Goal: Transaction & Acquisition: Purchase product/service

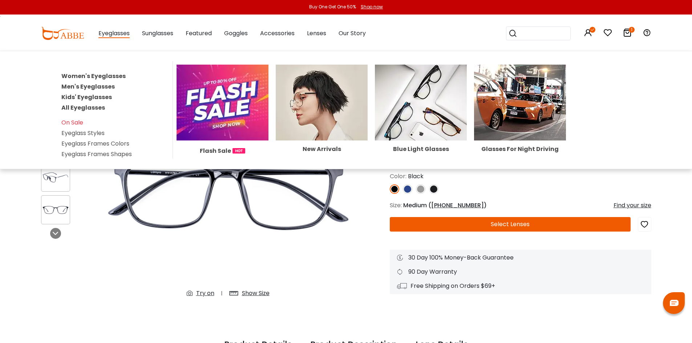
click at [109, 31] on span "Eyeglasses" at bounding box center [113, 33] width 31 height 9
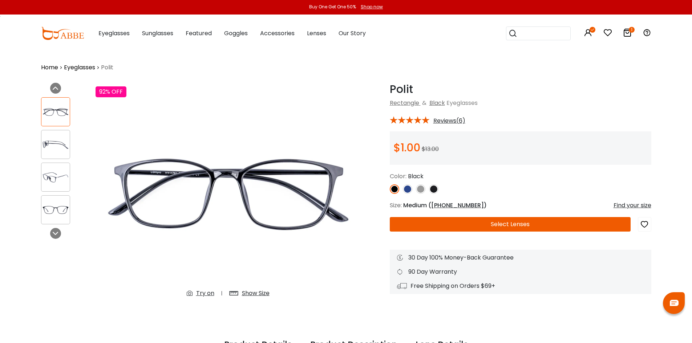
click at [110, 37] on span "Eyeglasses" at bounding box center [113, 33] width 31 height 8
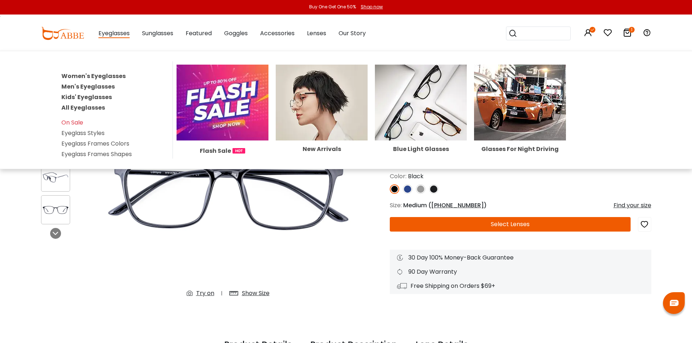
click at [101, 75] on link "Women's Eyeglasses" at bounding box center [93, 76] width 64 height 8
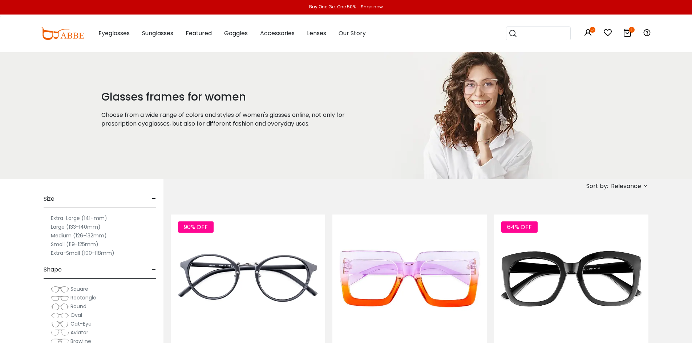
click at [78, 238] on label "Medium (126-132mm)" at bounding box center [79, 235] width 56 height 9
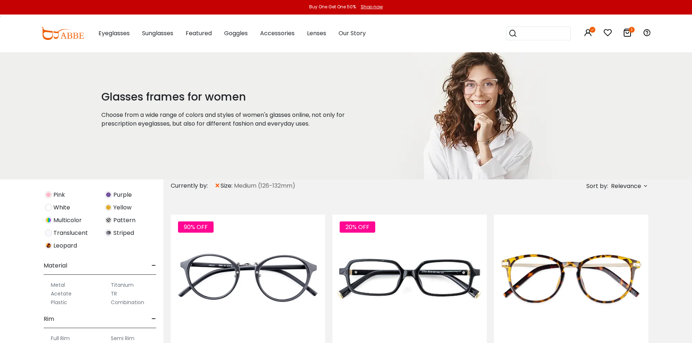
scroll to position [359, 0]
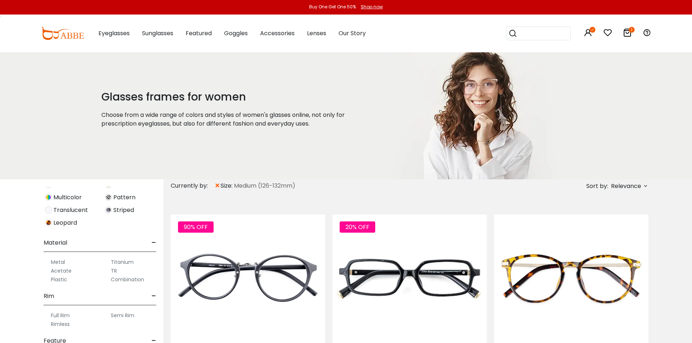
click at [59, 262] on label "Metal" at bounding box center [58, 262] width 14 height 9
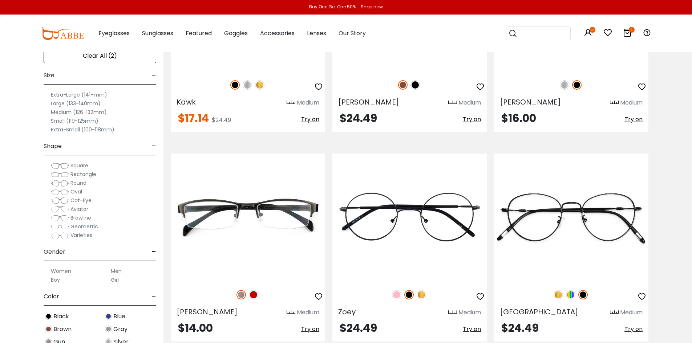
scroll to position [1490, 0]
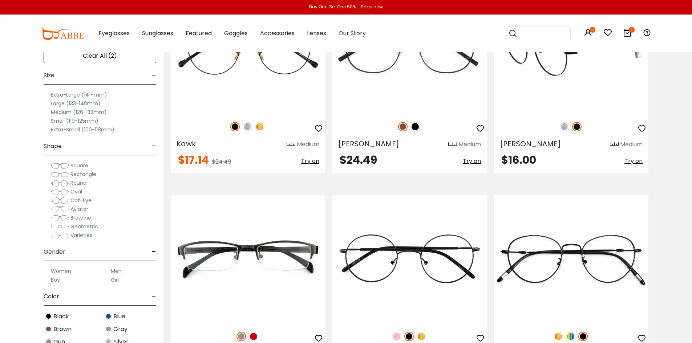
click at [563, 127] on img at bounding box center [564, 126] width 9 height 9
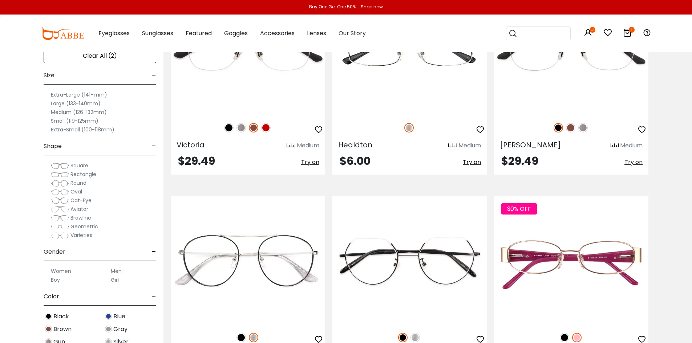
scroll to position [1999, 0]
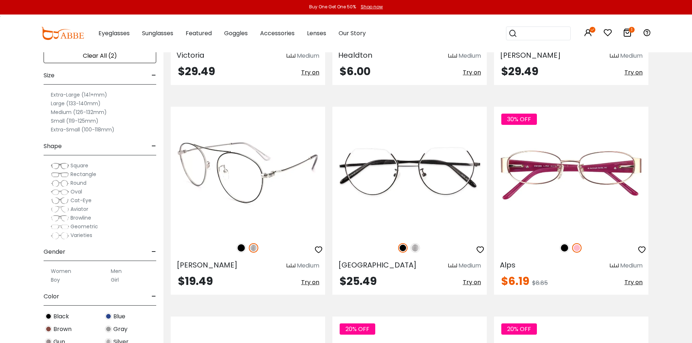
click at [239, 249] on img at bounding box center [241, 247] width 9 height 9
click at [247, 247] on div at bounding box center [248, 248] width 154 height 15
click at [253, 246] on img at bounding box center [253, 247] width 9 height 9
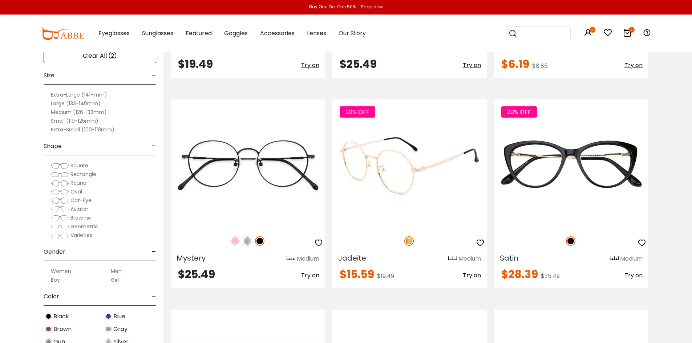
scroll to position [2217, 0]
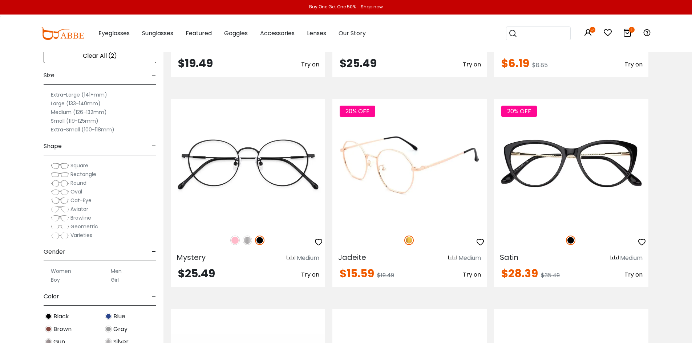
click at [400, 189] on img at bounding box center [410, 163] width 154 height 129
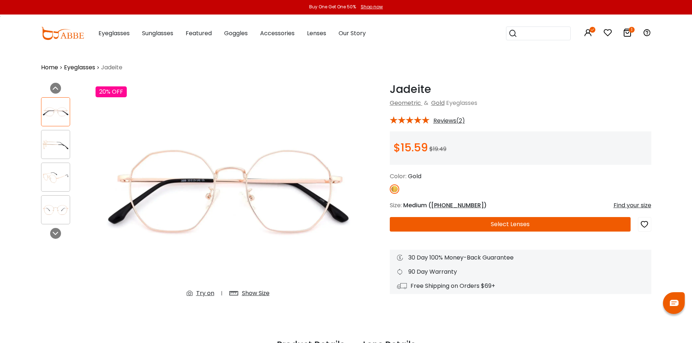
click at [58, 145] on img at bounding box center [55, 145] width 28 height 14
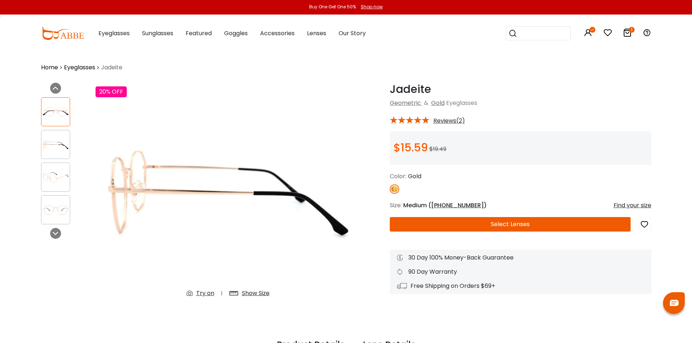
click at [58, 164] on div at bounding box center [55, 177] width 29 height 29
click at [54, 200] on div at bounding box center [55, 210] width 29 height 29
click at [52, 116] on img at bounding box center [55, 112] width 28 height 14
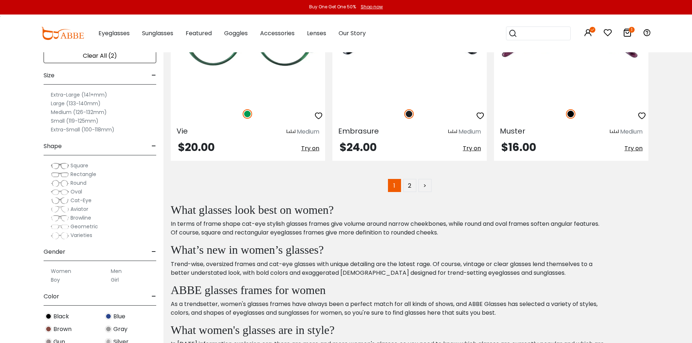
scroll to position [4289, 0]
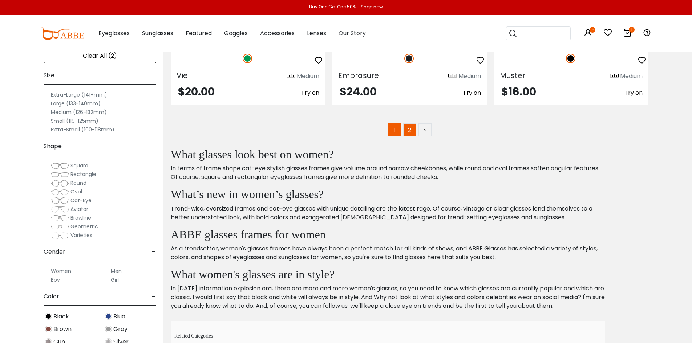
click at [411, 129] on link "2" at bounding box center [409, 130] width 13 height 13
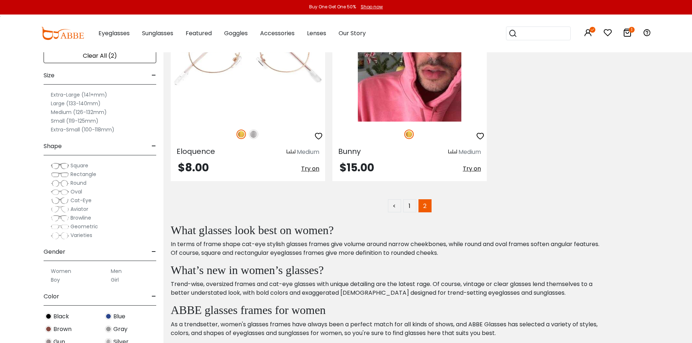
scroll to position [836, 0]
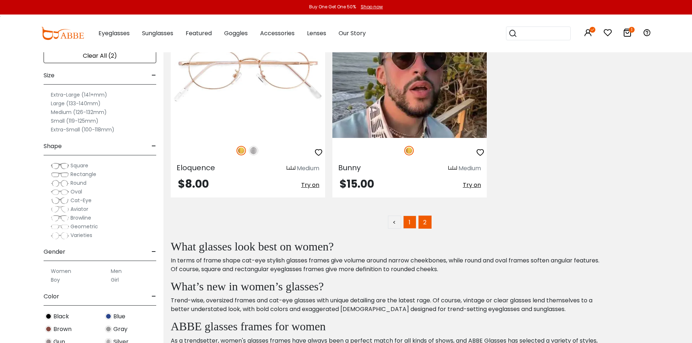
click at [409, 220] on link "1" at bounding box center [409, 222] width 13 height 13
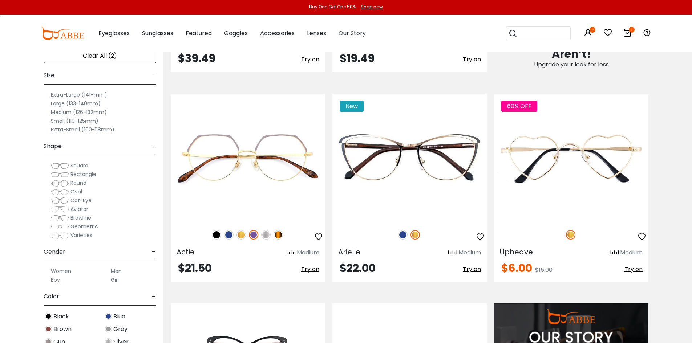
scroll to position [545, 0]
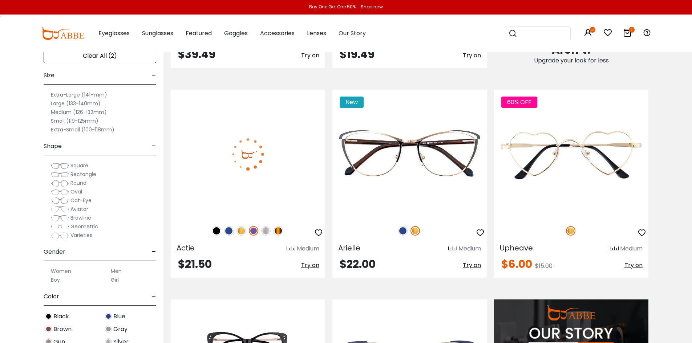
click at [240, 233] on img at bounding box center [241, 230] width 9 height 9
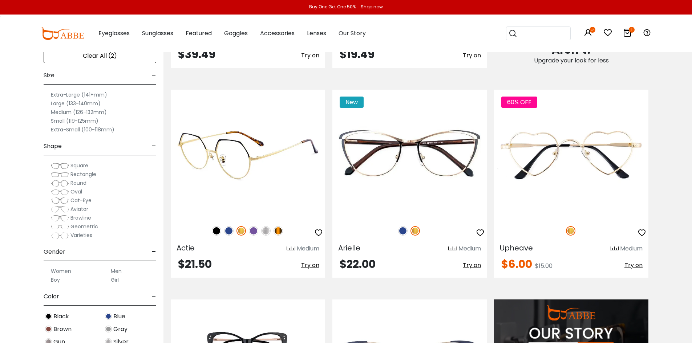
click at [240, 233] on img at bounding box center [241, 230] width 9 height 9
click at [254, 232] on img at bounding box center [253, 230] width 9 height 9
click at [267, 230] on img at bounding box center [265, 230] width 9 height 9
click at [280, 230] on img at bounding box center [278, 230] width 9 height 9
click at [230, 230] on img at bounding box center [228, 230] width 9 height 9
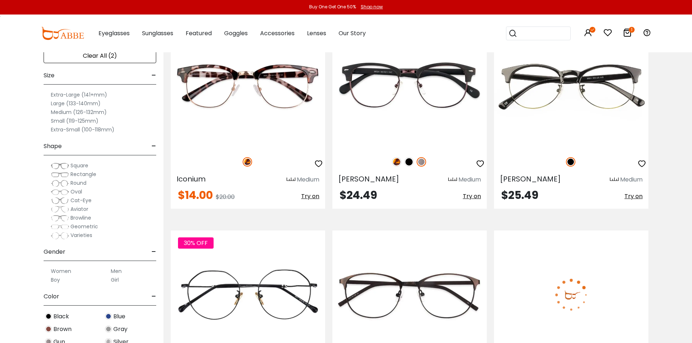
scroll to position [1345, 0]
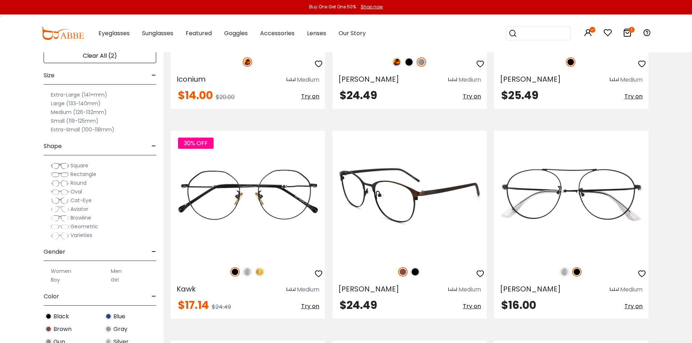
click at [416, 271] on img at bounding box center [415, 271] width 9 height 9
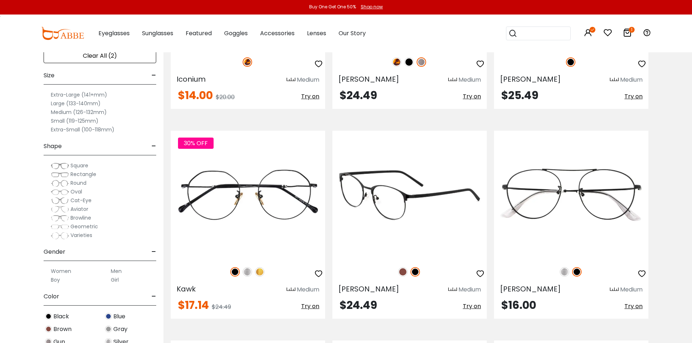
click at [401, 275] on img at bounding box center [402, 271] width 9 height 9
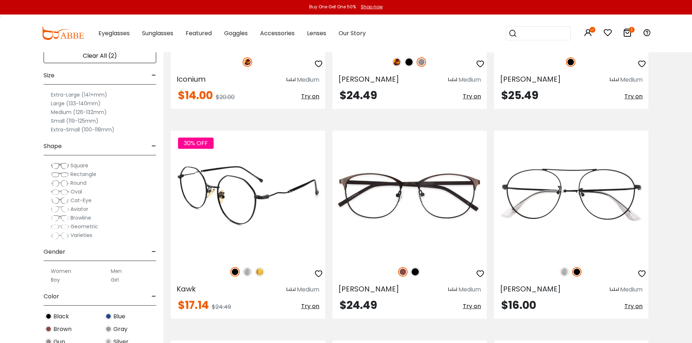
click at [259, 274] on img at bounding box center [259, 271] width 9 height 9
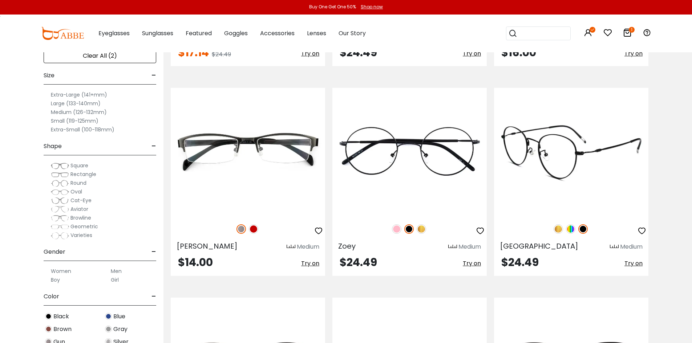
scroll to position [1599, 0]
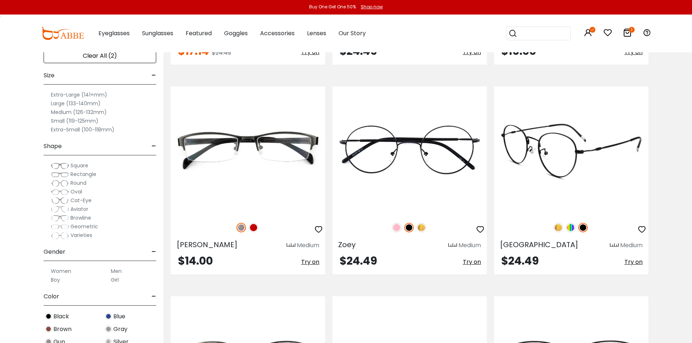
click at [559, 227] on img at bounding box center [558, 227] width 9 height 9
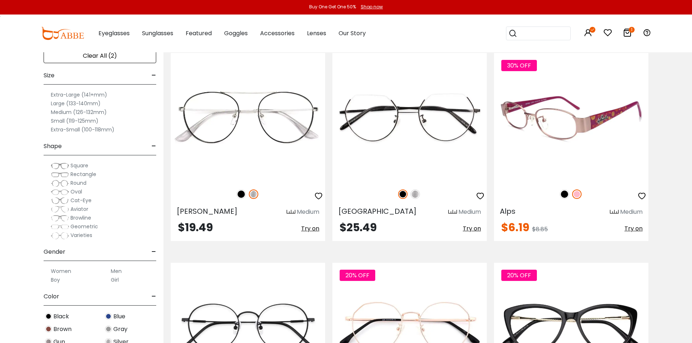
scroll to position [2180, 0]
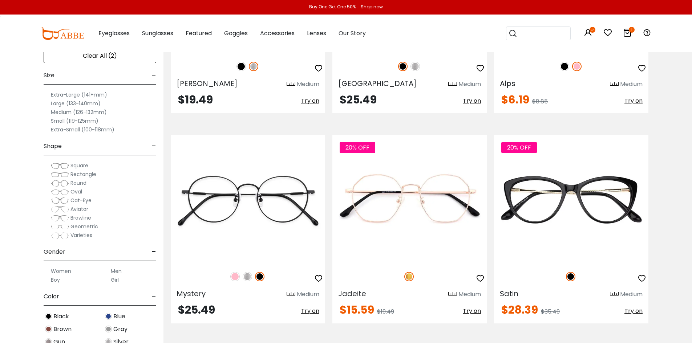
click at [80, 200] on span "Cat-Eye" at bounding box center [80, 200] width 21 height 7
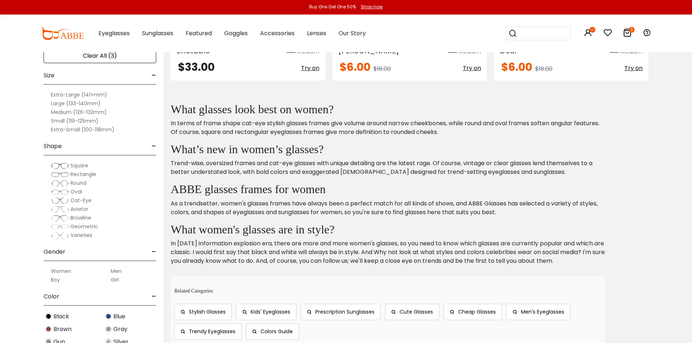
scroll to position [908, 0]
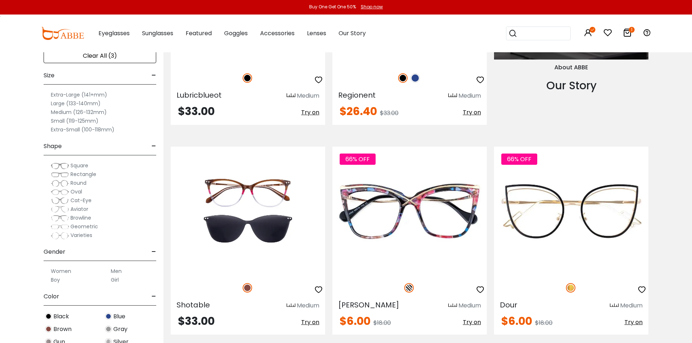
click at [80, 201] on span "Cat-Eye" at bounding box center [80, 200] width 21 height 7
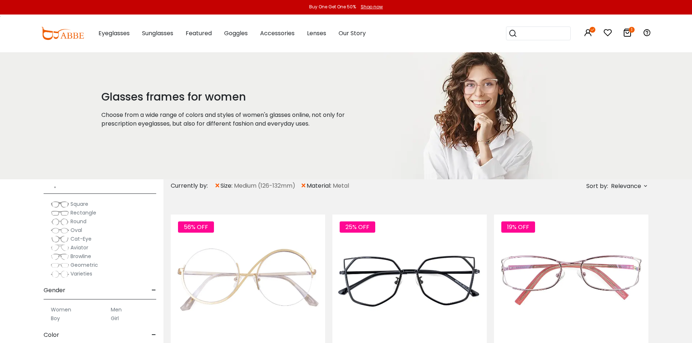
scroll to position [73, 0]
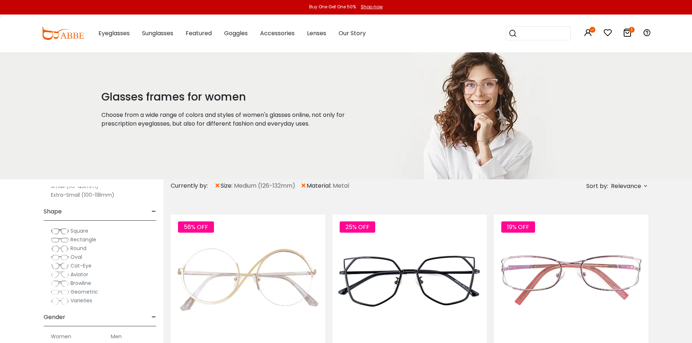
click at [76, 300] on span "Varieties" at bounding box center [81, 300] width 22 height 7
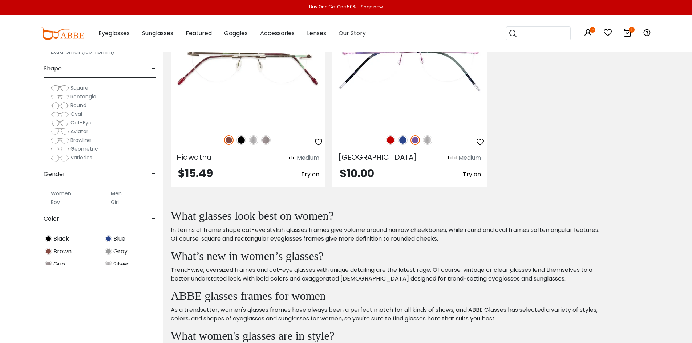
scroll to position [218, 0]
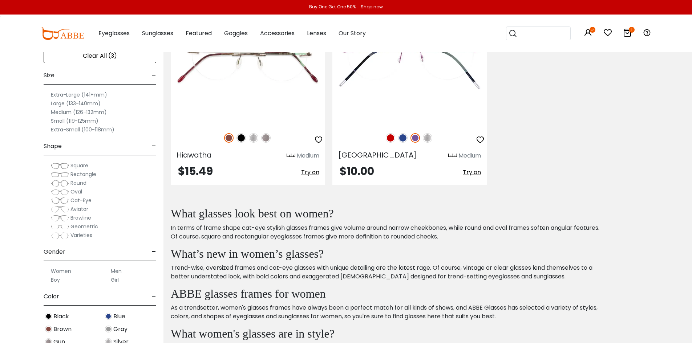
click at [72, 233] on span "Varieties" at bounding box center [81, 235] width 22 height 7
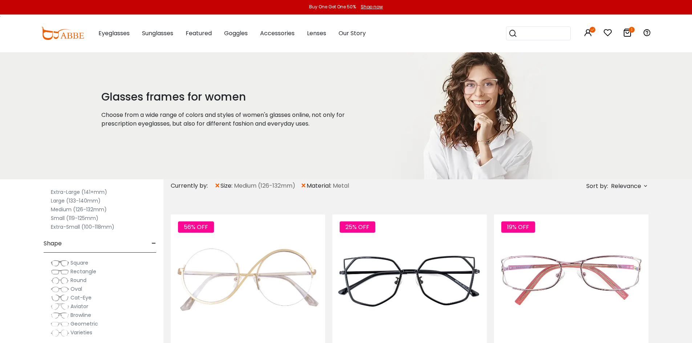
scroll to position [145, 0]
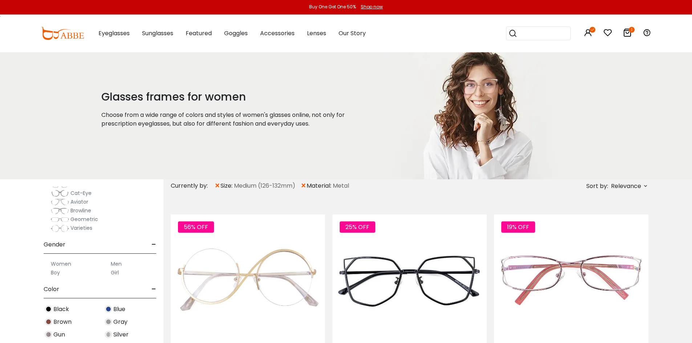
click at [77, 221] on span "Geometric" at bounding box center [84, 219] width 28 height 7
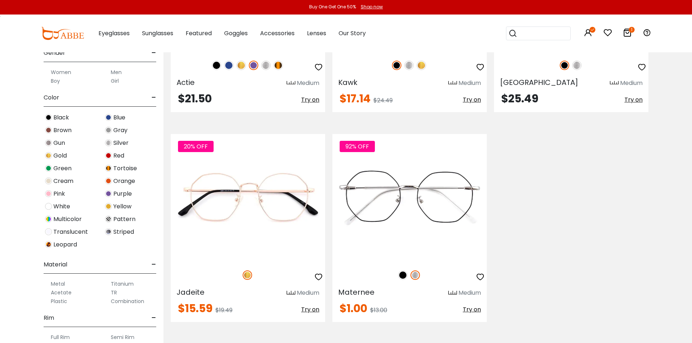
scroll to position [291, 0]
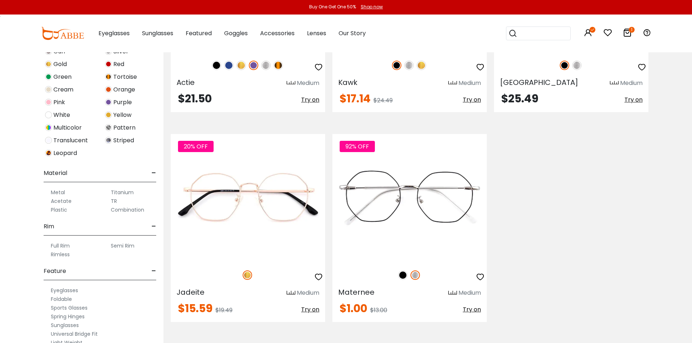
click at [68, 193] on div "Metal" at bounding box center [70, 192] width 53 height 9
click at [58, 191] on label "Metal" at bounding box center [58, 192] width 14 height 9
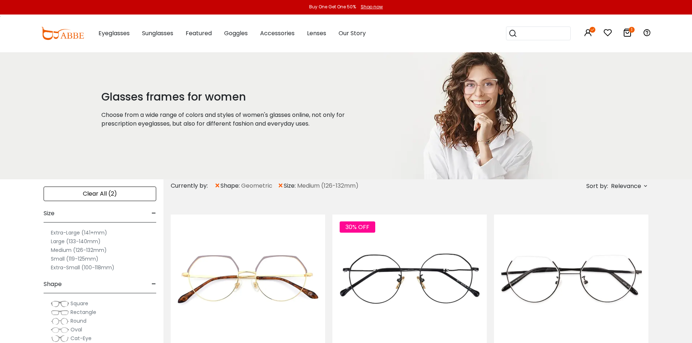
click at [107, 192] on div "Clear All (2)" at bounding box center [100, 194] width 113 height 15
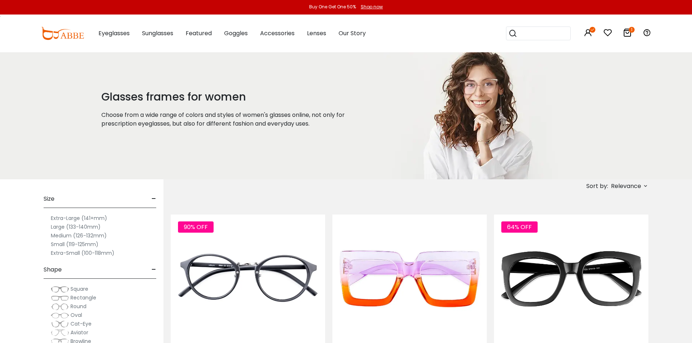
click at [82, 235] on label "Medium (126-132mm)" at bounding box center [79, 235] width 56 height 9
